Goal: Check status

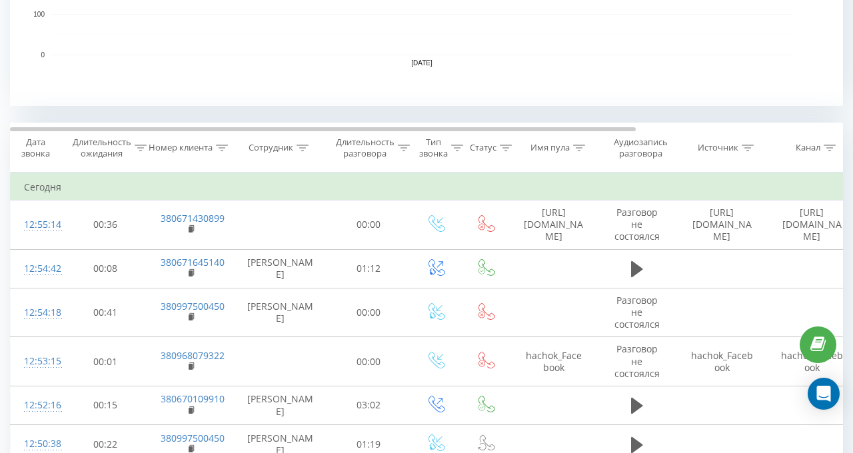
scroll to position [466, 0]
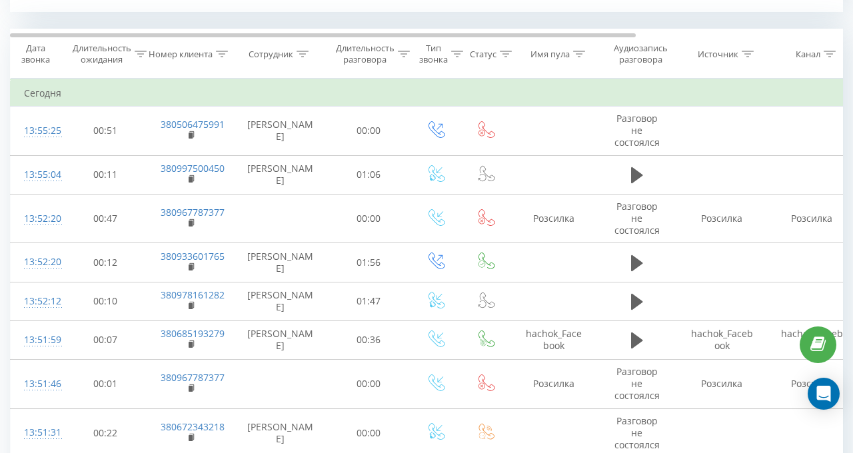
scroll to position [680, 0]
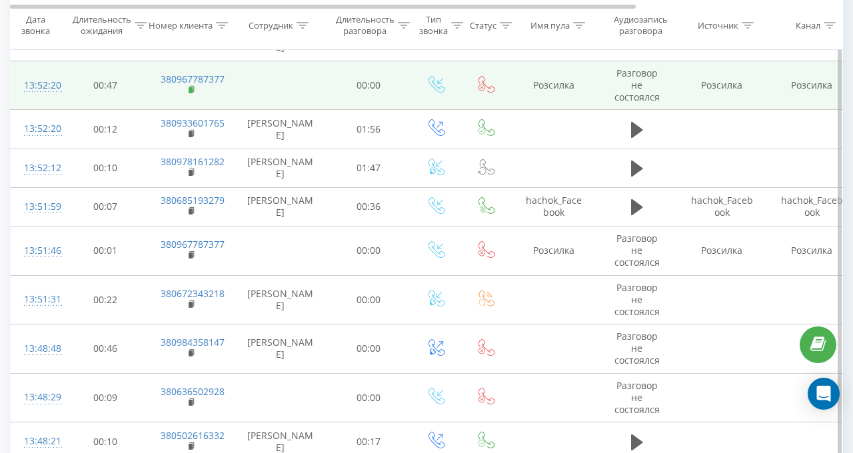
click at [194, 85] on icon at bounding box center [192, 89] width 7 height 9
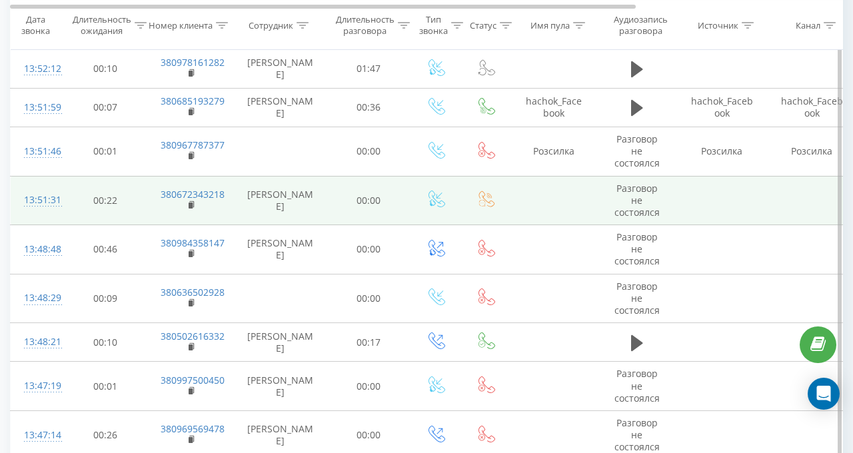
scroll to position [813, 0]
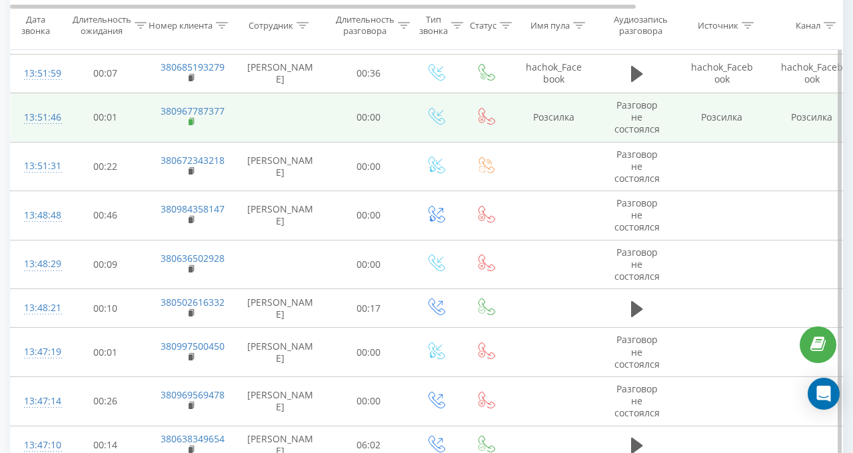
click at [191, 119] on rect at bounding box center [191, 122] width 4 height 6
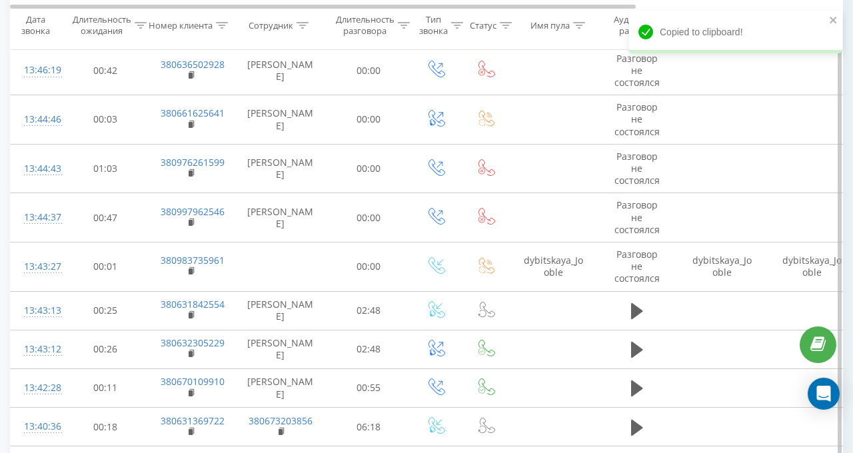
scroll to position [1346, 0]
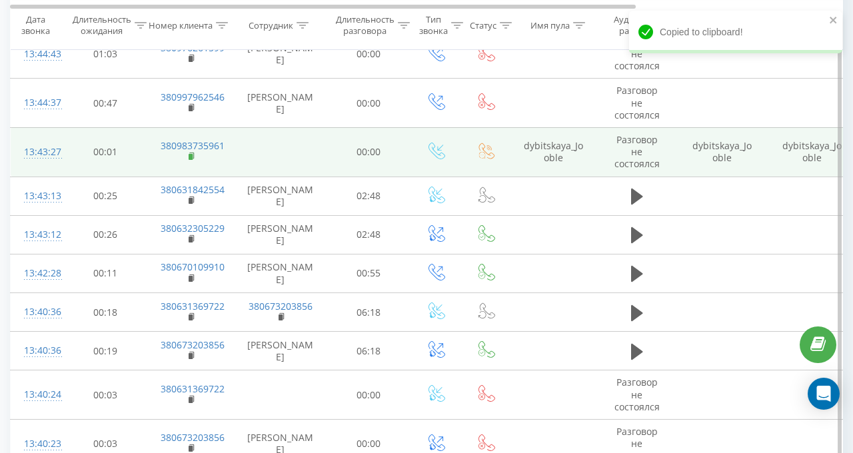
click at [193, 152] on icon at bounding box center [192, 156] width 7 height 9
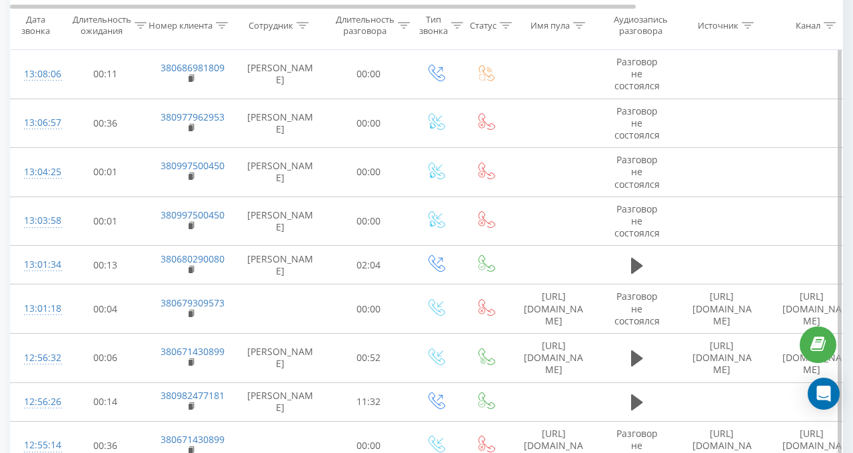
scroll to position [3411, 0]
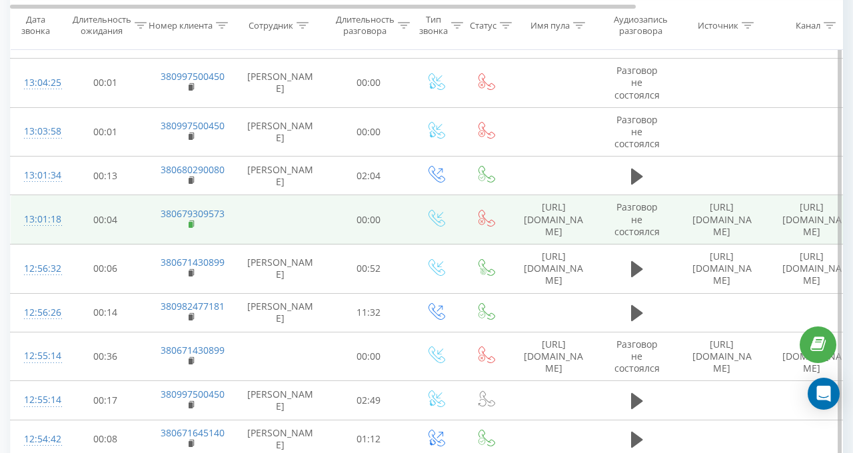
click at [191, 222] on rect at bounding box center [191, 225] width 4 height 6
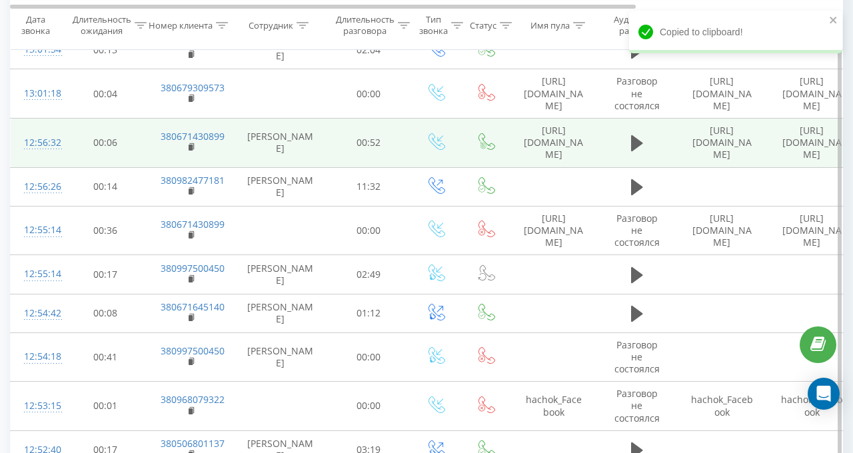
scroll to position [3544, 0]
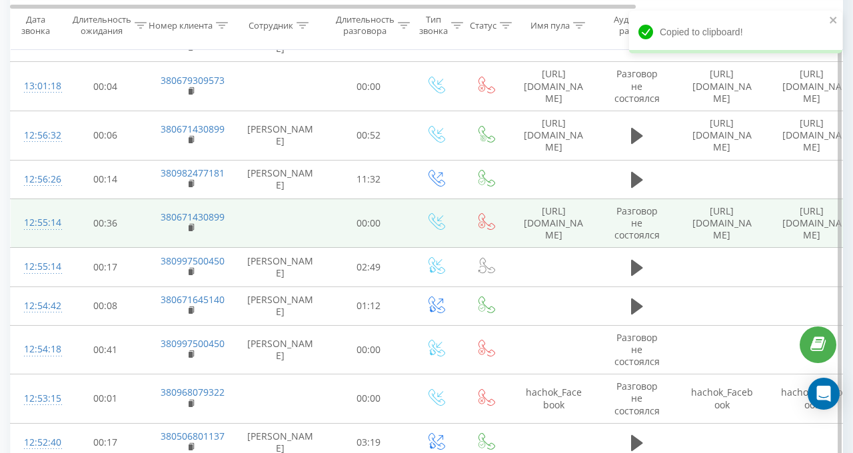
click at [187, 211] on td "380671430899" at bounding box center [190, 223] width 87 height 49
click at [191, 225] on rect at bounding box center [191, 228] width 4 height 6
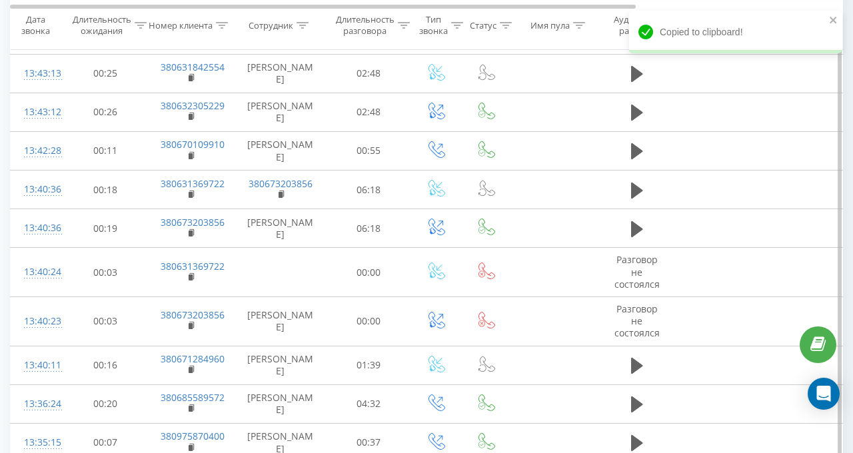
scroll to position [1079, 0]
